Goal: Task Accomplishment & Management: Manage account settings

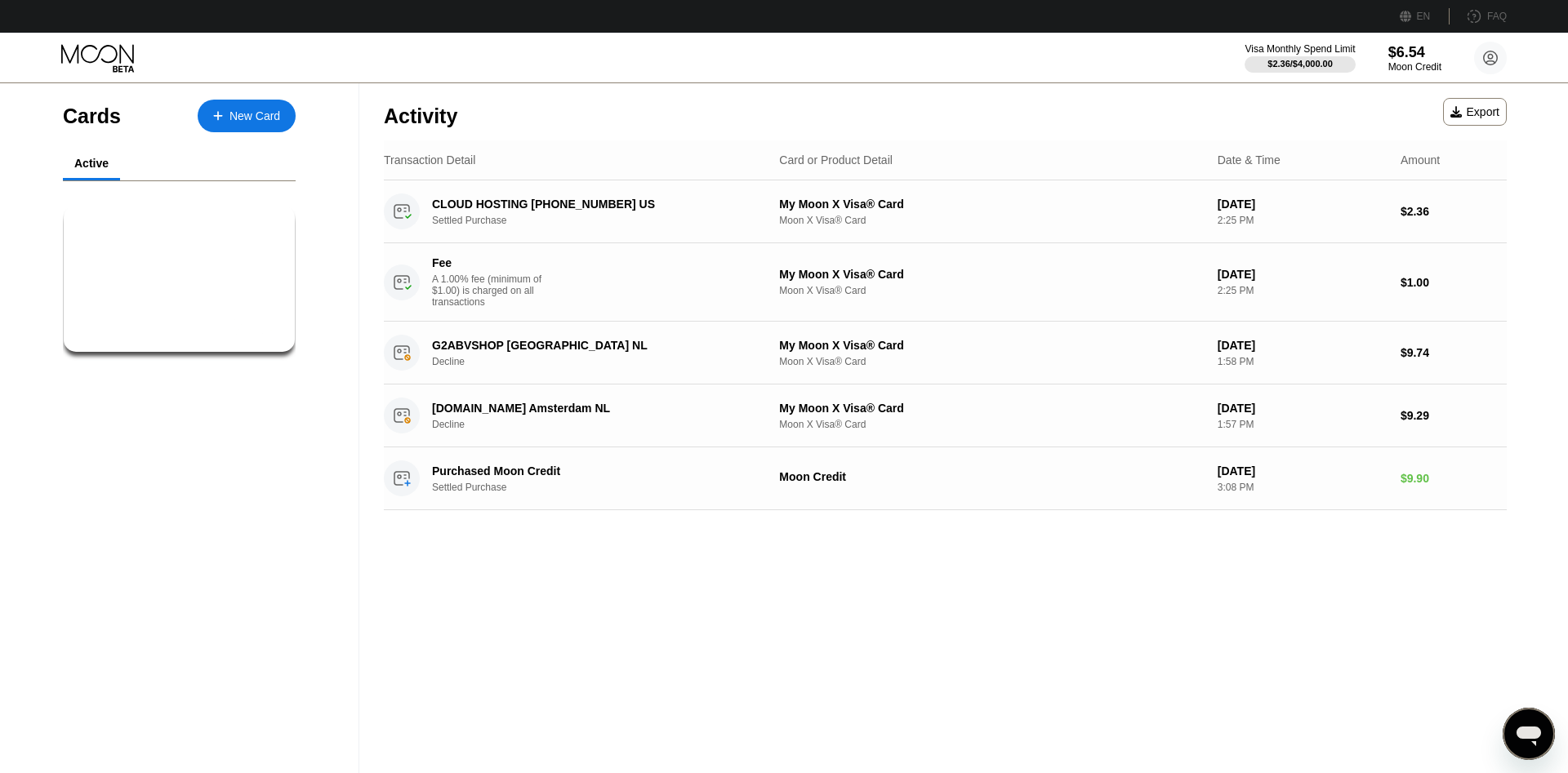
click at [1442, 573] on div "Activity Export Transaction Detail Card or Product Detail Date & Time Amount CL…" at bounding box center [945, 428] width 1172 height 690
click at [708, 338] on div "G2ABVSHOP [GEOGRAPHIC_DATA] NL Decline My Moon X Visa® Card Moon X Visa® Card […" at bounding box center [944, 353] width 1123 height 63
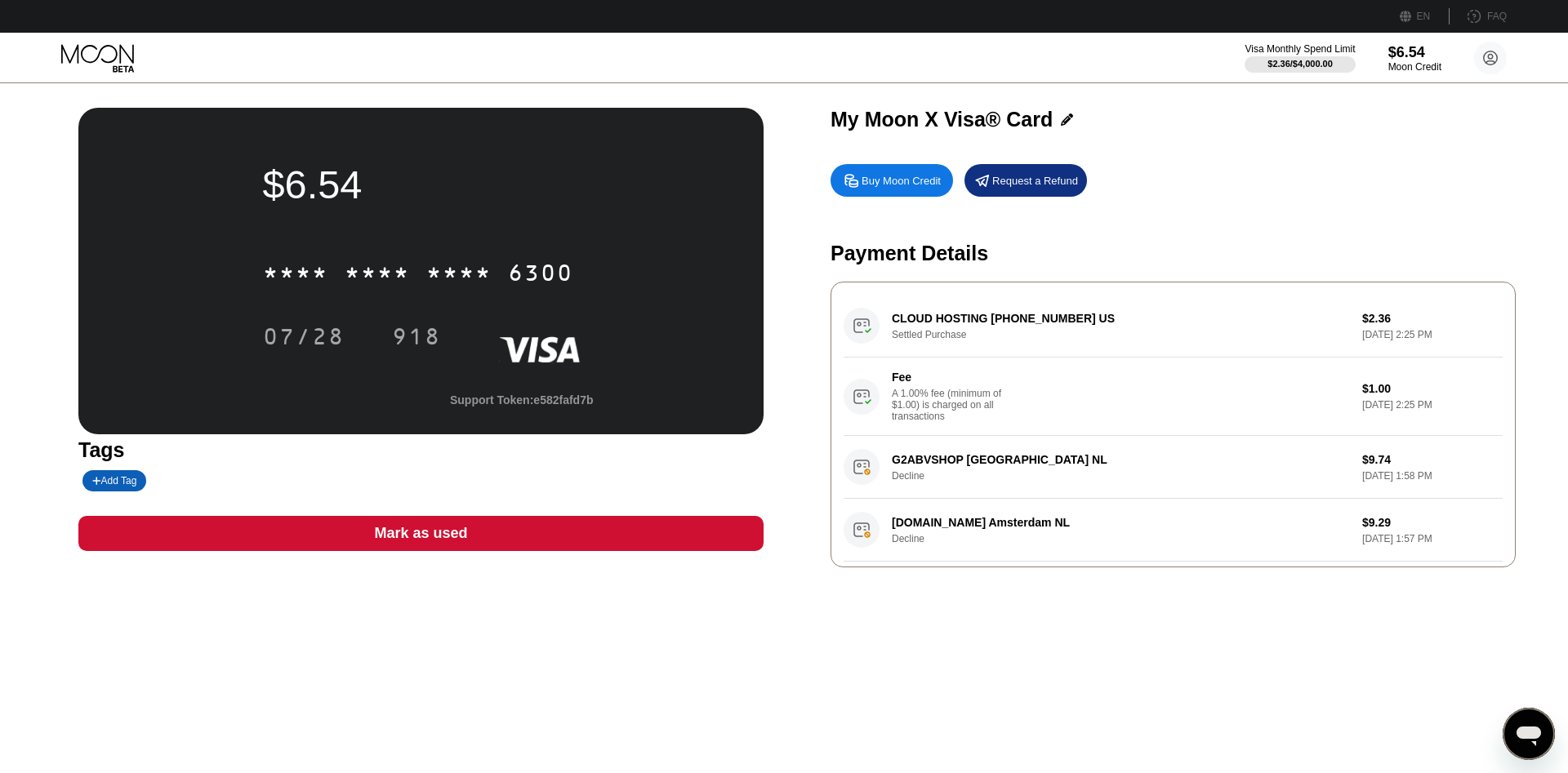
click at [955, 492] on div "G2ABVSHOP [GEOGRAPHIC_DATA] NL Decline $9.74 [DATE] 1:58 PM" at bounding box center [1173, 467] width 658 height 63
click at [1345, 491] on div "G2ABVSHOP [GEOGRAPHIC_DATA] NL Decline $9.74 [DATE] 1:58 PM" at bounding box center [1173, 467] width 658 height 63
click at [1393, 486] on div "G2ABVSHOP [GEOGRAPHIC_DATA] NL Decline $9.74 [DATE] 1:58 PM" at bounding box center [1173, 467] width 658 height 63
drag, startPoint x: 1393, startPoint y: 486, endPoint x: 983, endPoint y: 458, distance: 411.0
click at [1393, 486] on div "G2ABVSHOP [GEOGRAPHIC_DATA] NL Decline $9.74 [DATE] 1:58 PM" at bounding box center [1173, 467] width 658 height 63
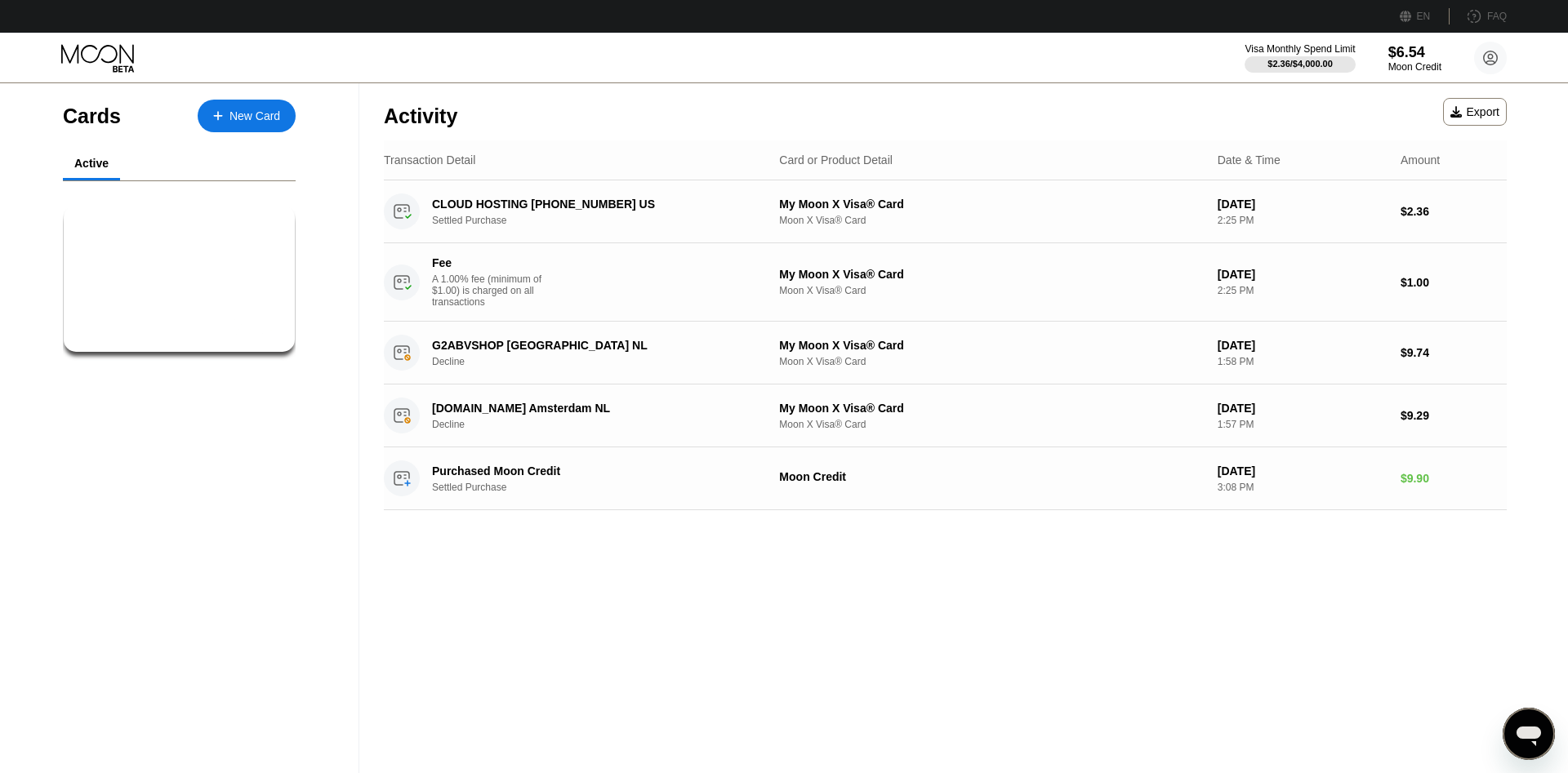
click at [1242, 732] on div "Activity Export Transaction Detail Card or Product Detail Date & Time Amount CL…" at bounding box center [945, 428] width 1172 height 690
click at [253, 268] on div "$6.54 ● ● ● ● 6300 My Moon X Visa® Card" at bounding box center [179, 252] width 200 height 63
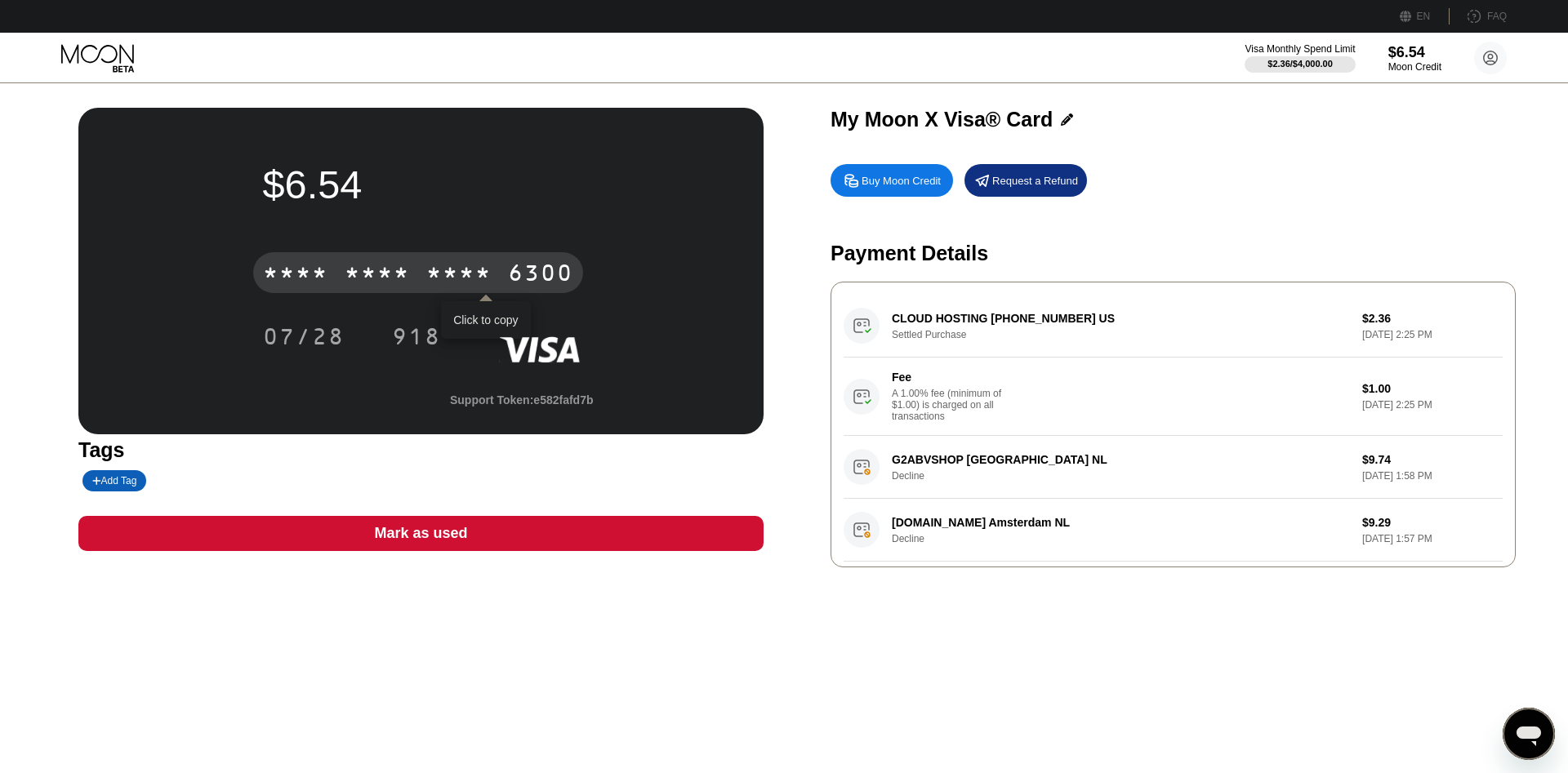
click at [481, 272] on div "* * * *" at bounding box center [459, 275] width 66 height 26
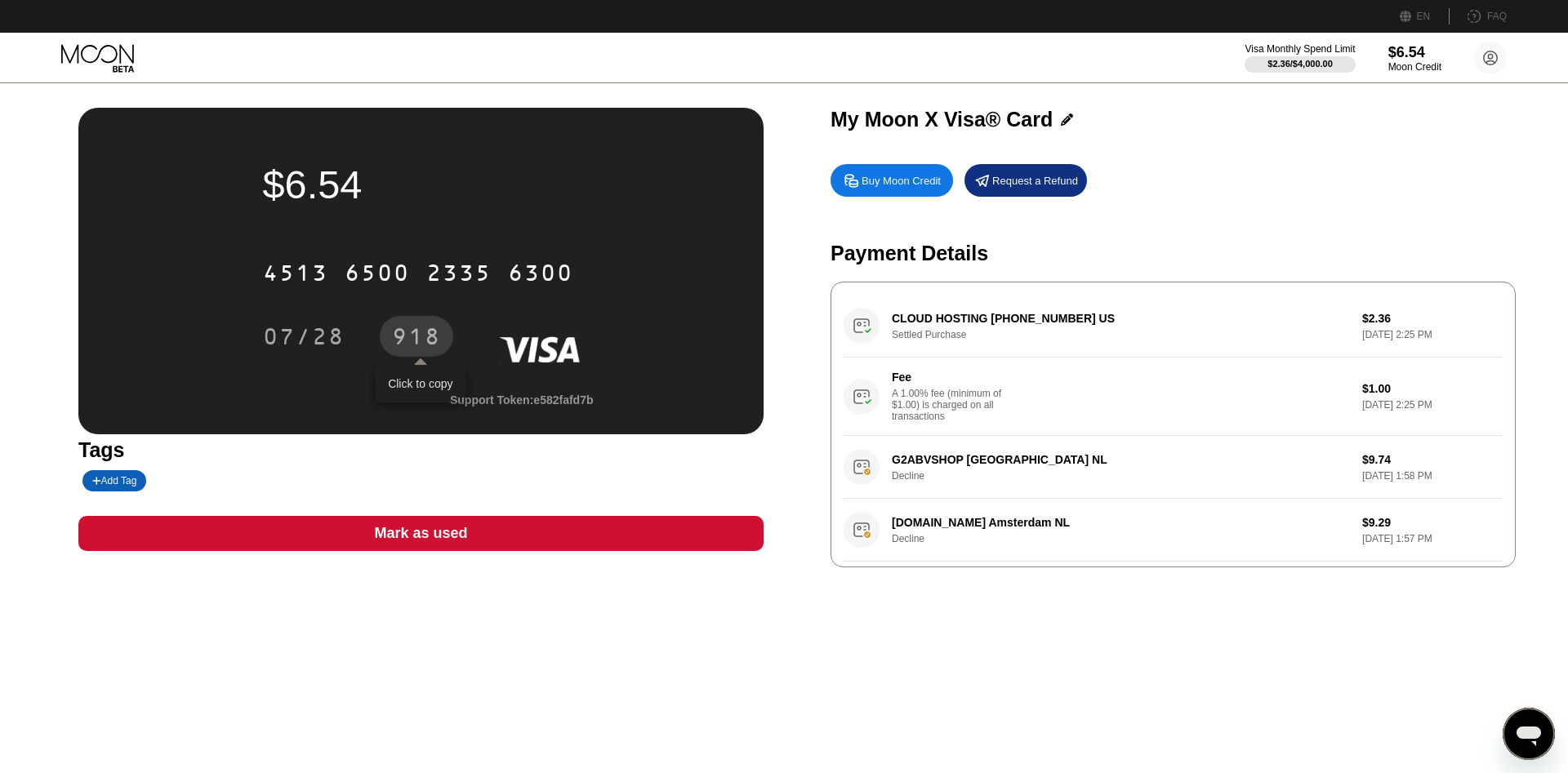
click at [414, 338] on div "918" at bounding box center [415, 339] width 49 height 26
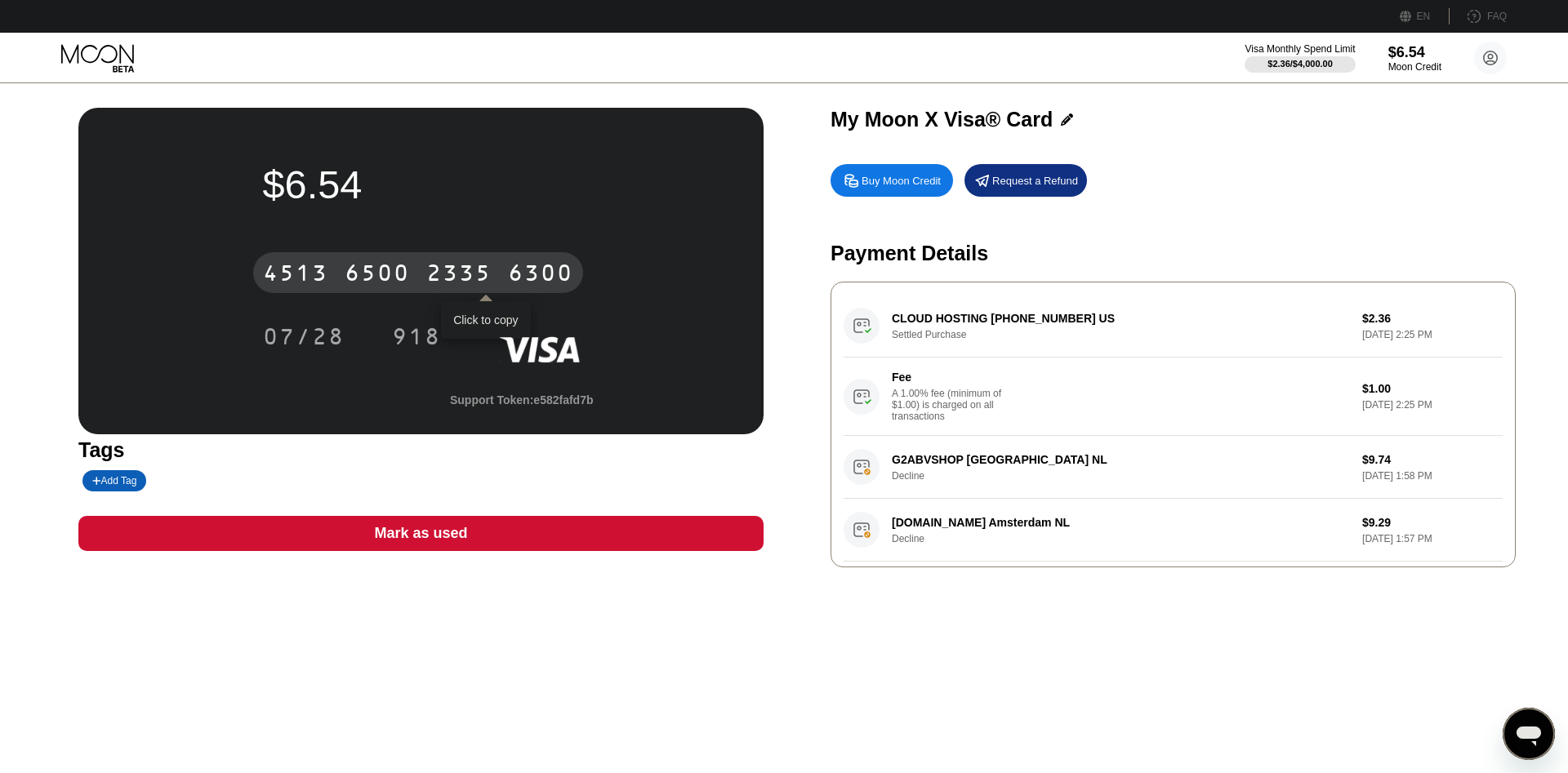
click at [416, 273] on div "[CREDIT_CARD_NUMBER]" at bounding box center [417, 272] width 330 height 41
